Goal: Transaction & Acquisition: Book appointment/travel/reservation

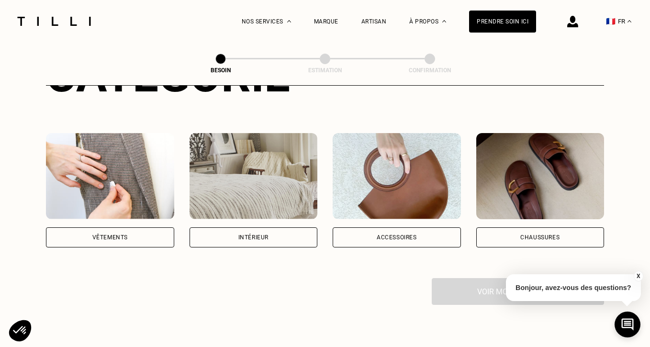
scroll to position [153, 0]
click at [121, 234] on div "Vêtements" at bounding box center [109, 237] width 35 height 6
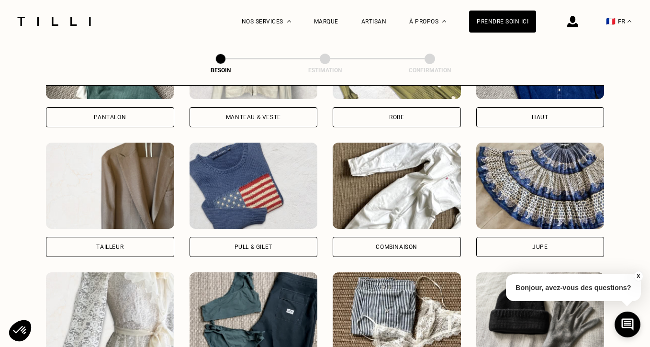
scroll to position [519, 0]
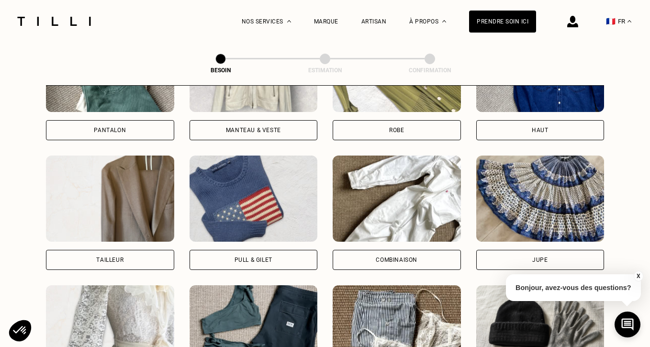
click at [239, 257] on div "Pull & gilet" at bounding box center [254, 260] width 38 height 6
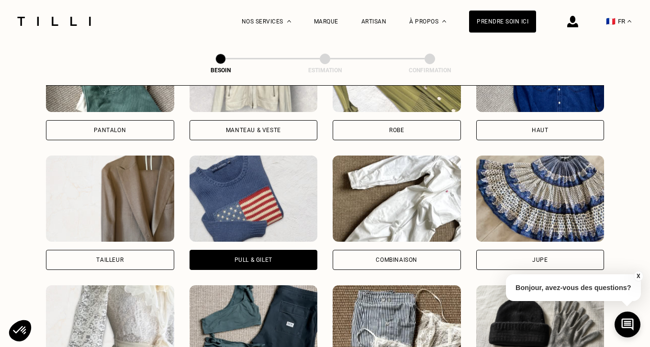
scroll to position [831, 0]
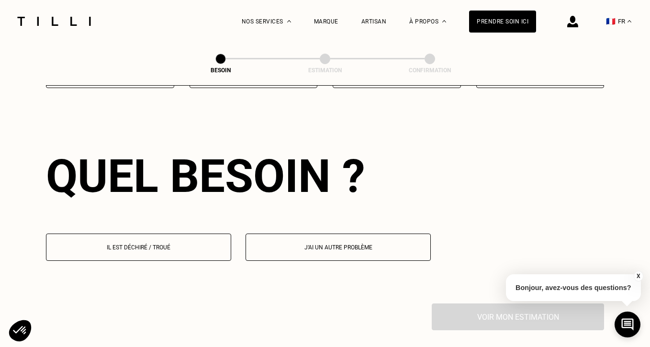
click at [162, 244] on p "Il est déchiré / troué" at bounding box center [138, 247] width 175 height 7
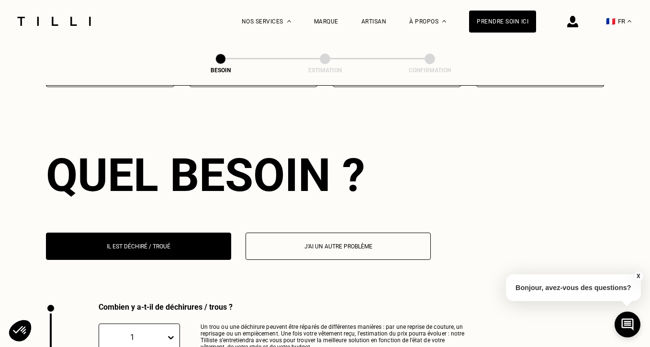
scroll to position [1016, 0]
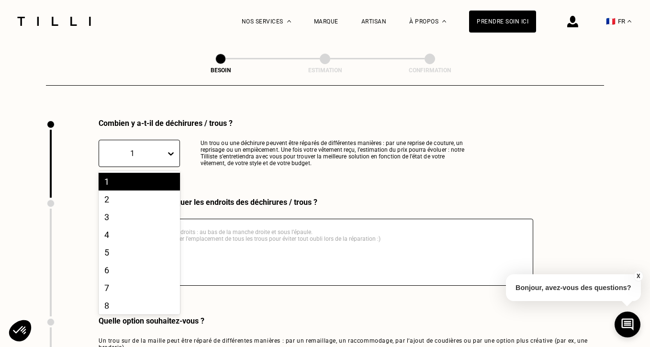
click at [171, 152] on icon at bounding box center [171, 153] width 6 height 3
click at [108, 208] on div "3" at bounding box center [139, 217] width 81 height 18
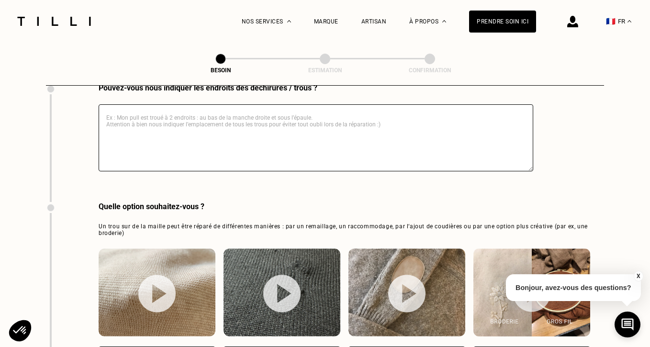
scroll to position [1132, 0]
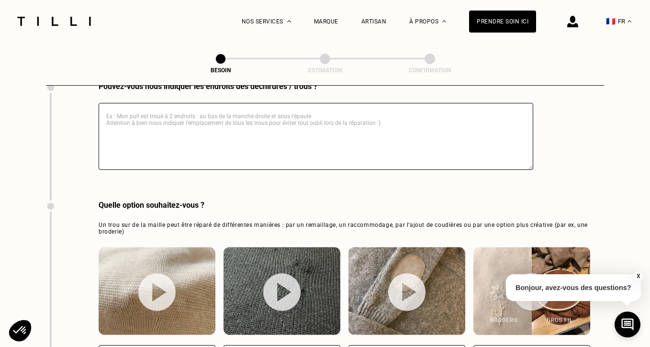
click at [234, 118] on textarea at bounding box center [316, 136] width 435 height 67
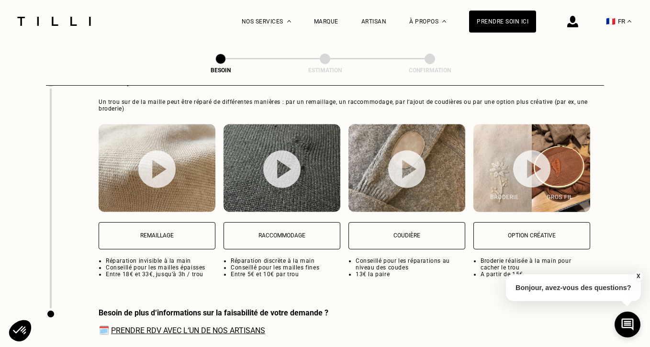
scroll to position [1256, 0]
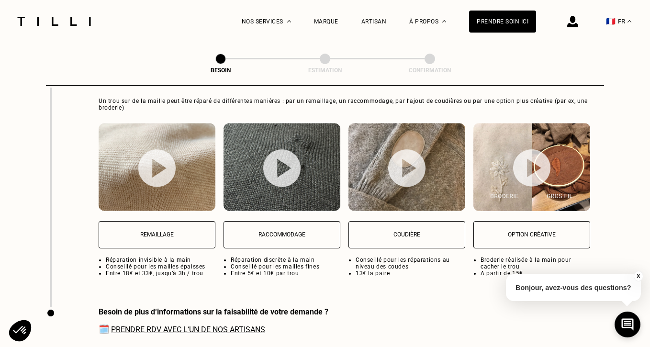
type textarea "devant à droite sous la poitrine"
click at [281, 231] on p "Raccommodage" at bounding box center [282, 234] width 106 height 7
select select "FR"
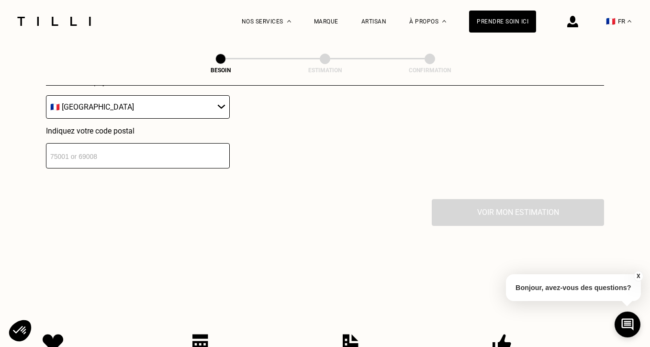
scroll to position [1664, 0]
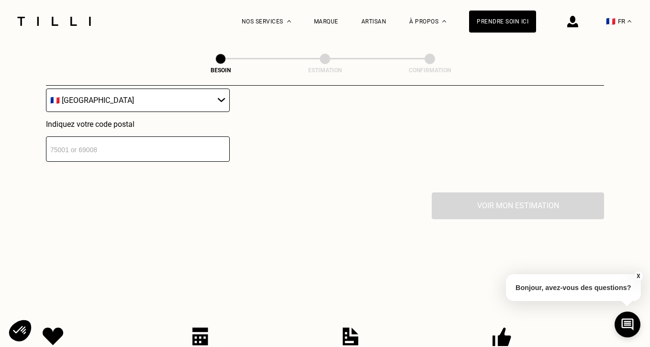
click at [206, 154] on input "number" at bounding box center [138, 148] width 184 height 25
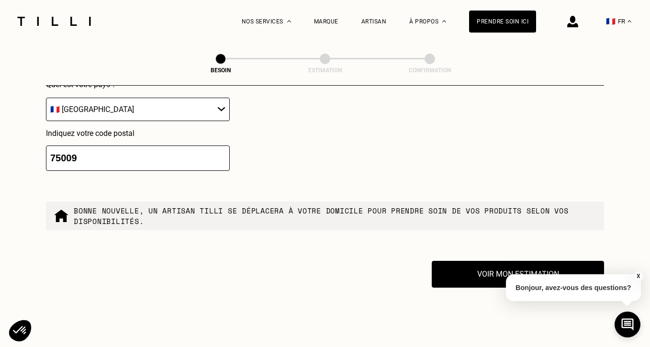
scroll to position [1759, 0]
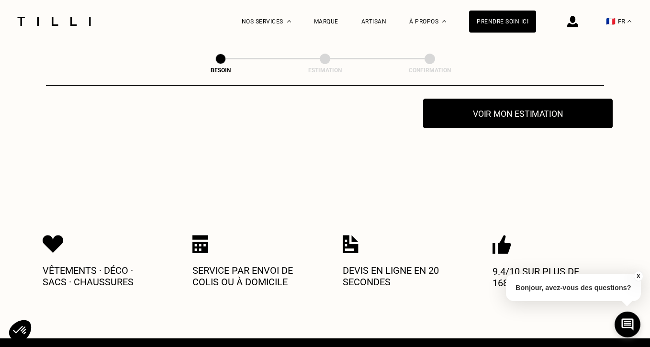
type input "75009"
click at [506, 106] on button "Voir mon estimation" at bounding box center [518, 114] width 190 height 30
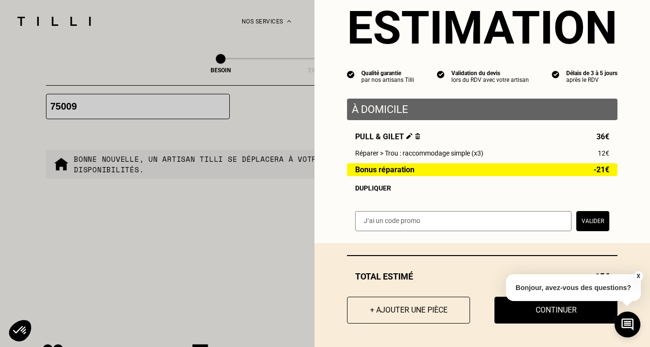
scroll to position [1690, 0]
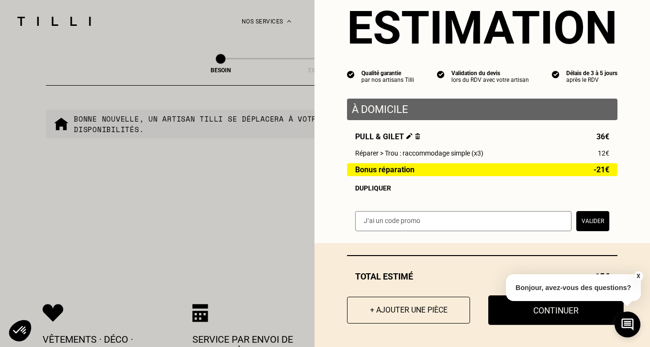
click at [559, 310] on button "Continuer" at bounding box center [555, 310] width 135 height 30
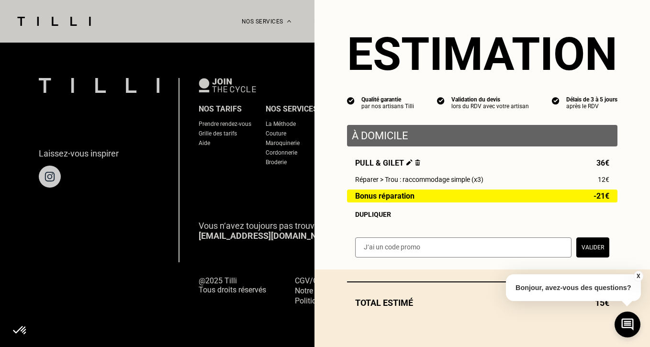
scroll to position [3, 0]
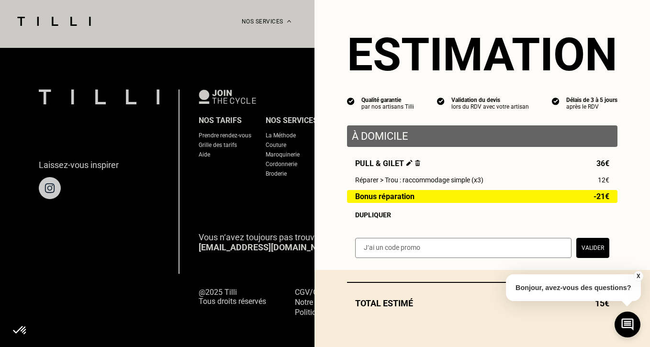
select select "FR"
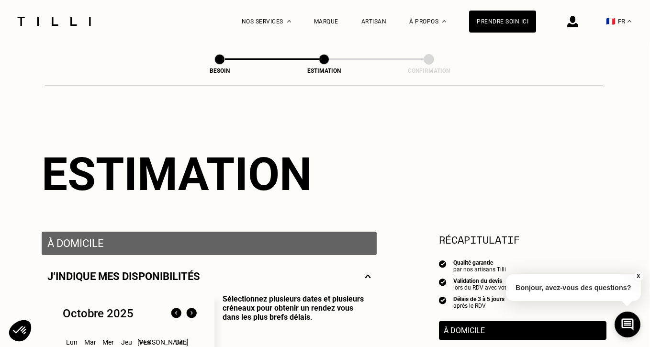
scroll to position [0, 1]
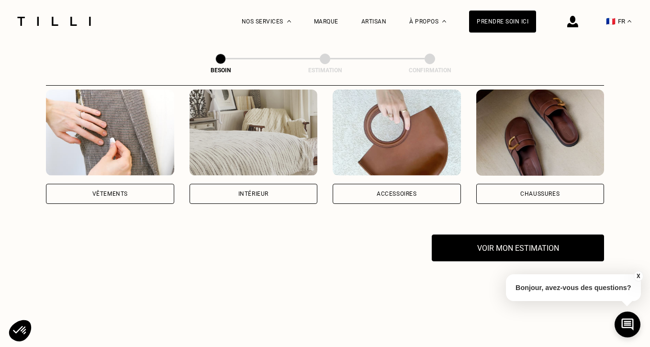
scroll to position [201, 0]
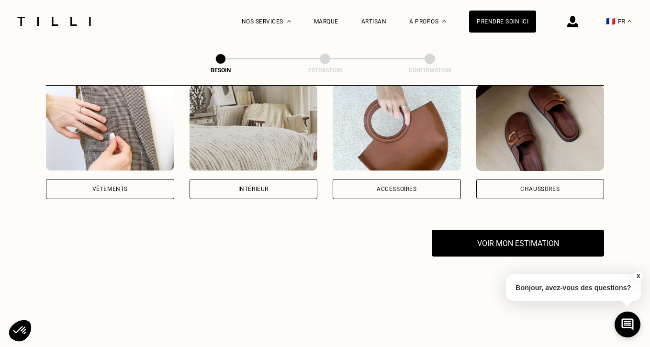
click at [117, 186] on div "Vêtements" at bounding box center [109, 189] width 35 height 6
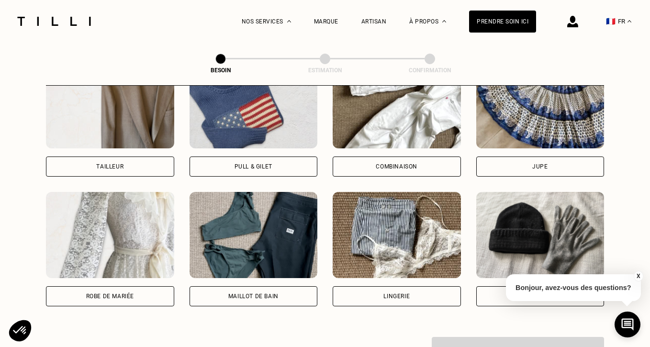
scroll to position [608, 0]
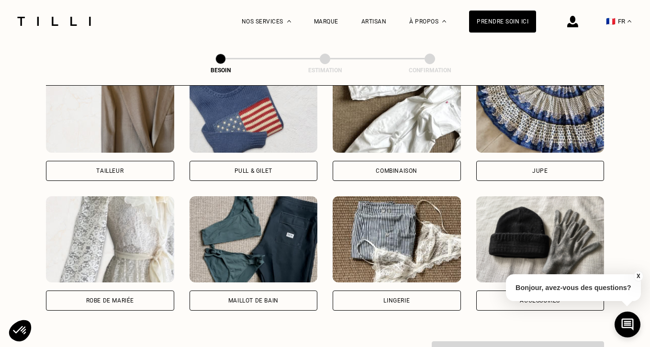
click at [248, 168] on div "Pull & gilet" at bounding box center [254, 171] width 38 height 6
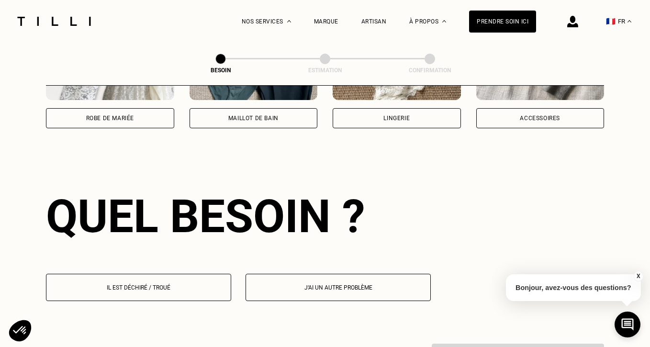
scroll to position [831, 0]
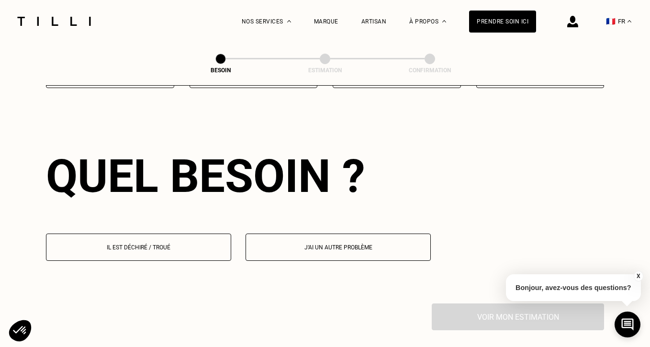
click at [168, 244] on p "Il est déchiré / troué" at bounding box center [138, 247] width 175 height 7
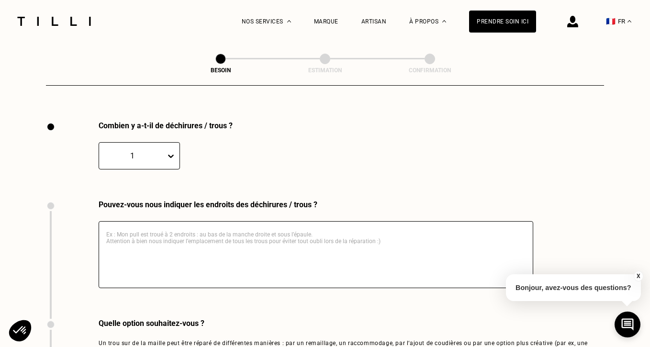
scroll to position [1016, 0]
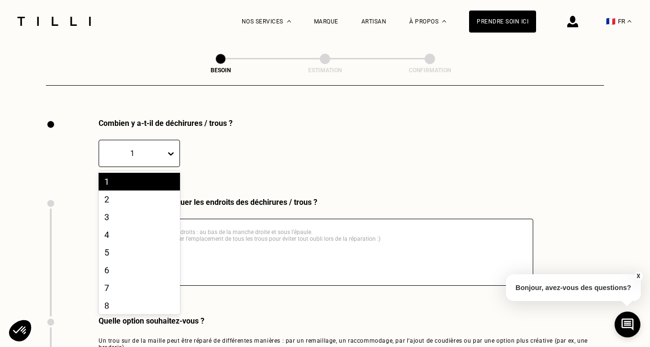
click at [171, 149] on icon at bounding box center [171, 154] width 10 height 10
click at [111, 208] on div "3" at bounding box center [139, 217] width 81 height 18
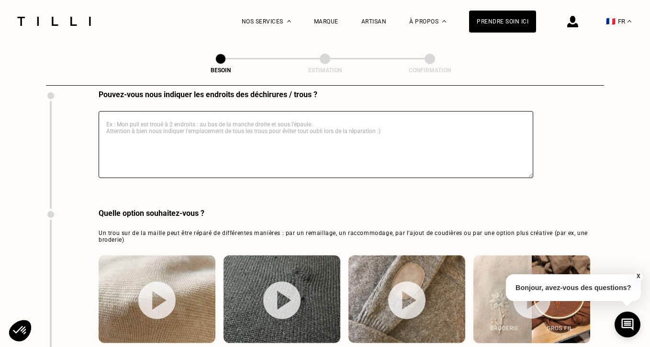
scroll to position [1128, 0]
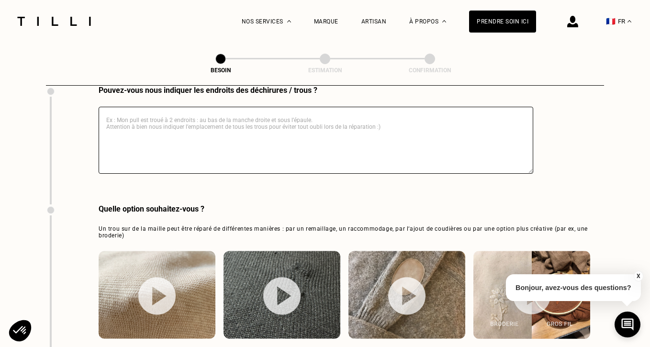
click at [233, 117] on textarea at bounding box center [316, 140] width 435 height 67
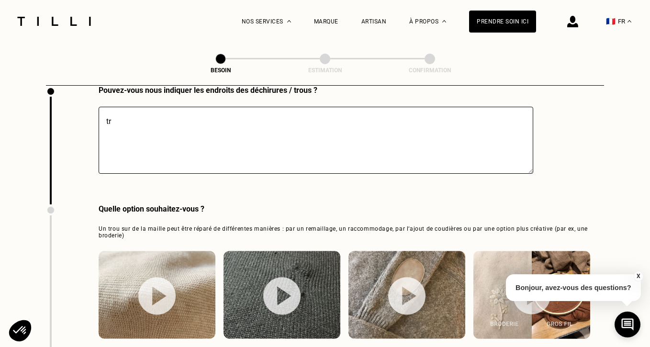
type textarea "t"
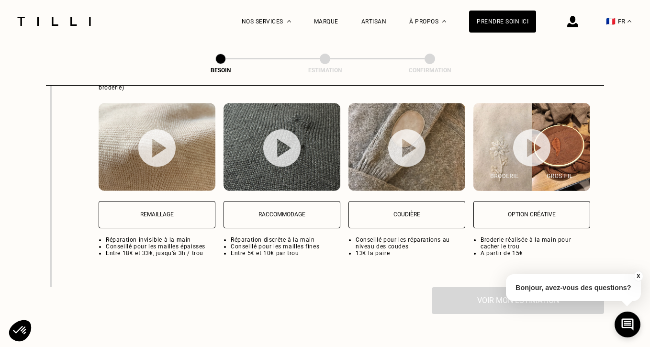
scroll to position [1296, 0]
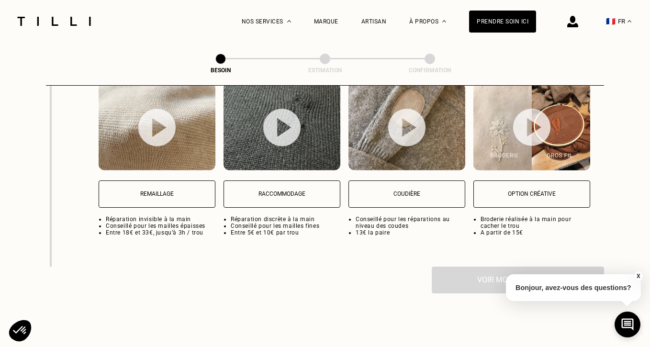
type textarea "mangé par des mites plusieurs petits trous devant à droite sous la poitrine"
click at [306, 180] on button "Raccommodage" at bounding box center [282, 193] width 117 height 27
select select "FR"
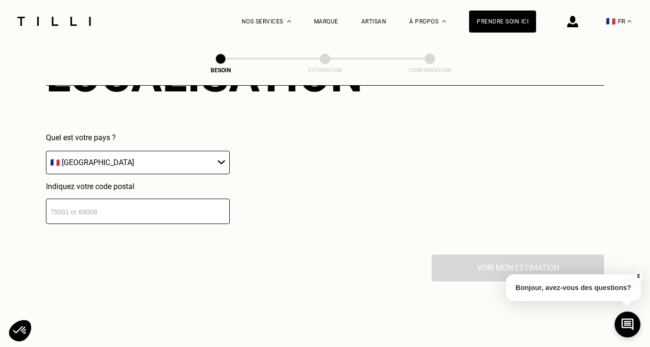
scroll to position [1589, 0]
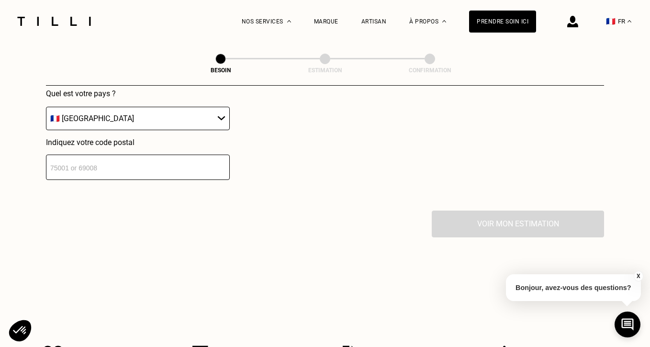
click at [207, 163] on input "number" at bounding box center [138, 167] width 184 height 25
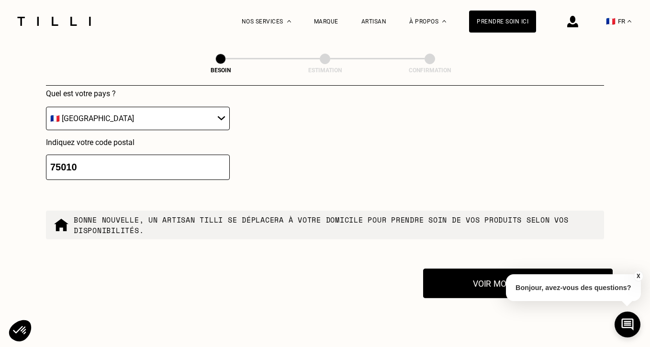
type input "75010"
click at [475, 280] on button "Voir mon estimation" at bounding box center [518, 284] width 190 height 30
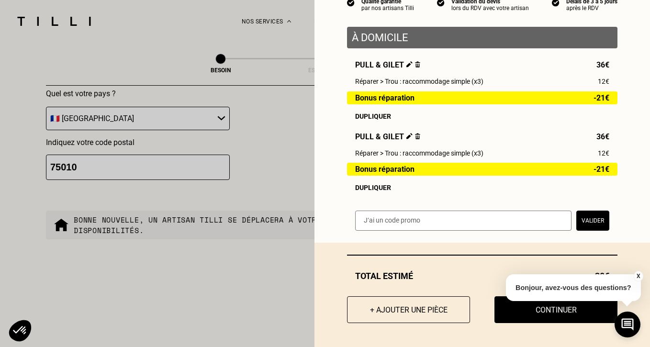
scroll to position [101, 0]
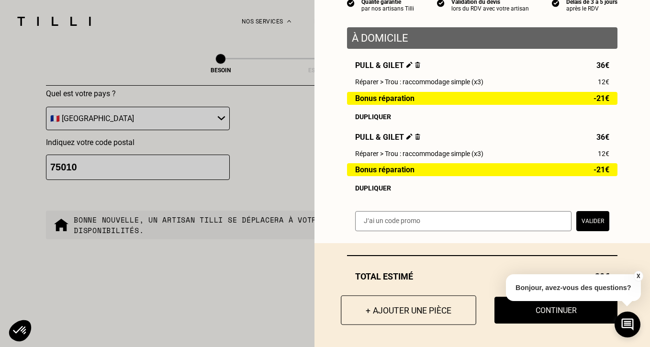
click at [411, 310] on button "+ Ajouter une pièce" at bounding box center [408, 310] width 135 height 30
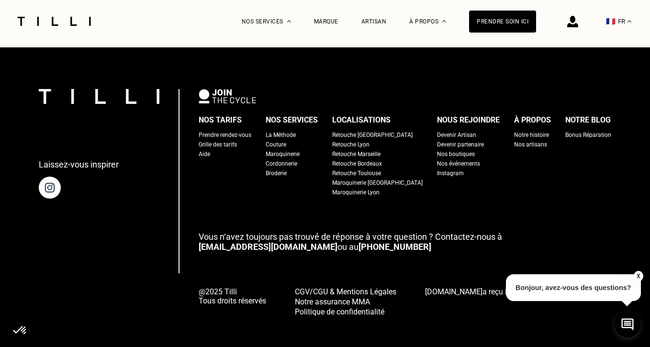
scroll to position [621, 0]
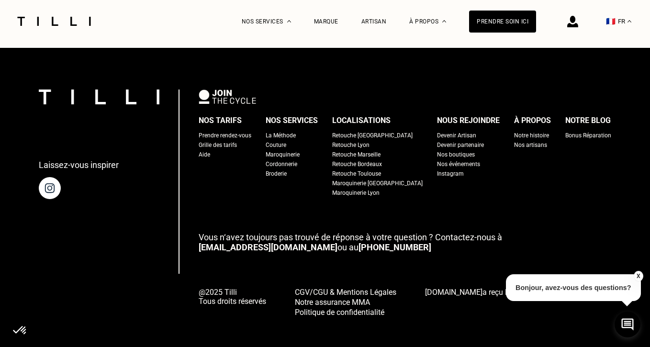
click at [445, 150] on div "Nos boutiques" at bounding box center [456, 155] width 38 height 10
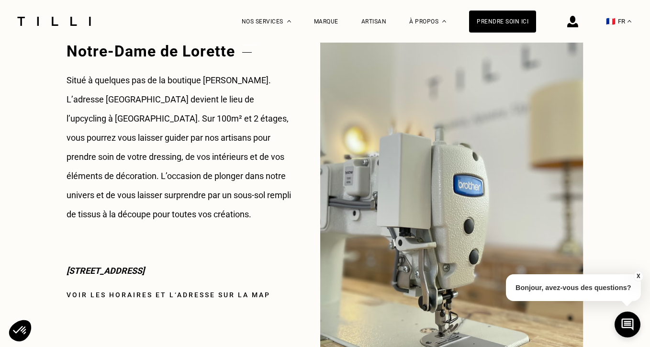
scroll to position [1327, 0]
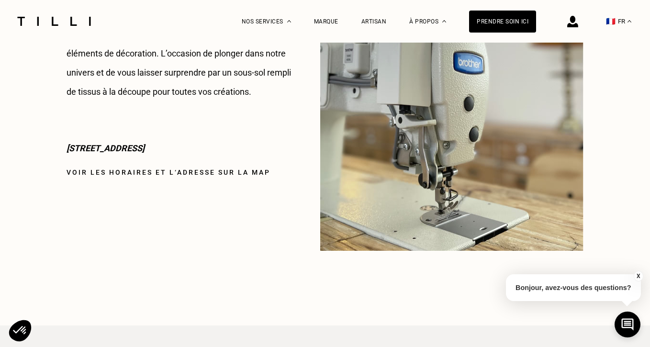
click at [218, 172] on link "Voir les horaires et l‘adresse sur la map" at bounding box center [169, 172] width 204 height 8
